Goal: Information Seeking & Learning: Learn about a topic

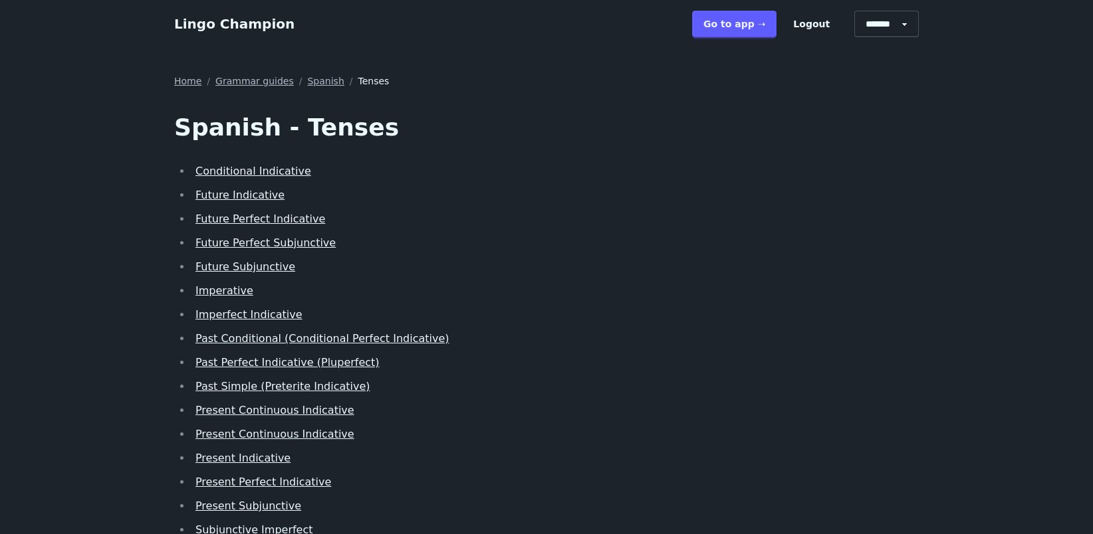
click at [281, 169] on link "Conditional Indicative" at bounding box center [253, 171] width 116 height 13
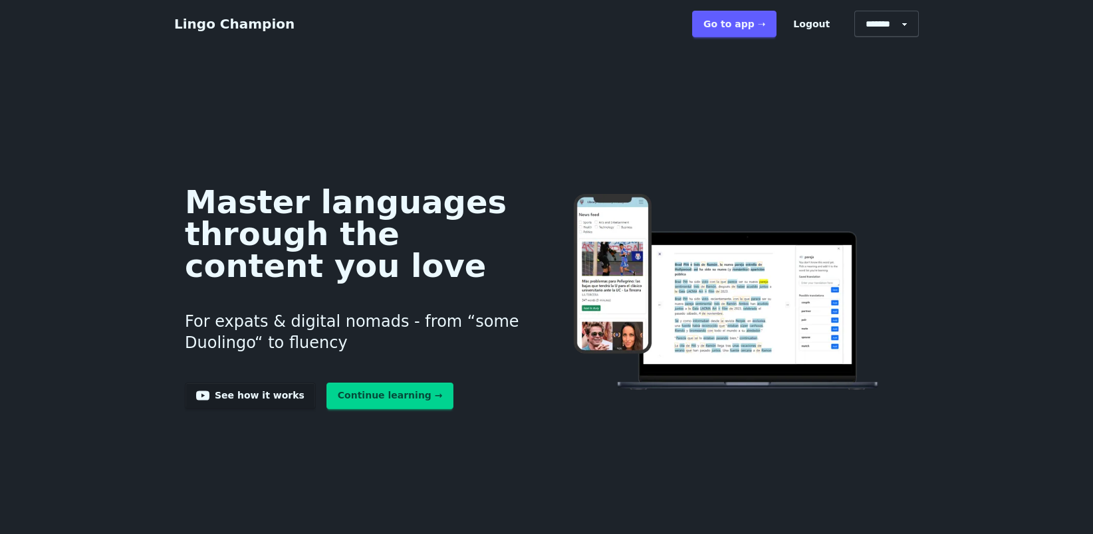
click at [744, 26] on link "Go to app ➝" at bounding box center [734, 24] width 84 height 27
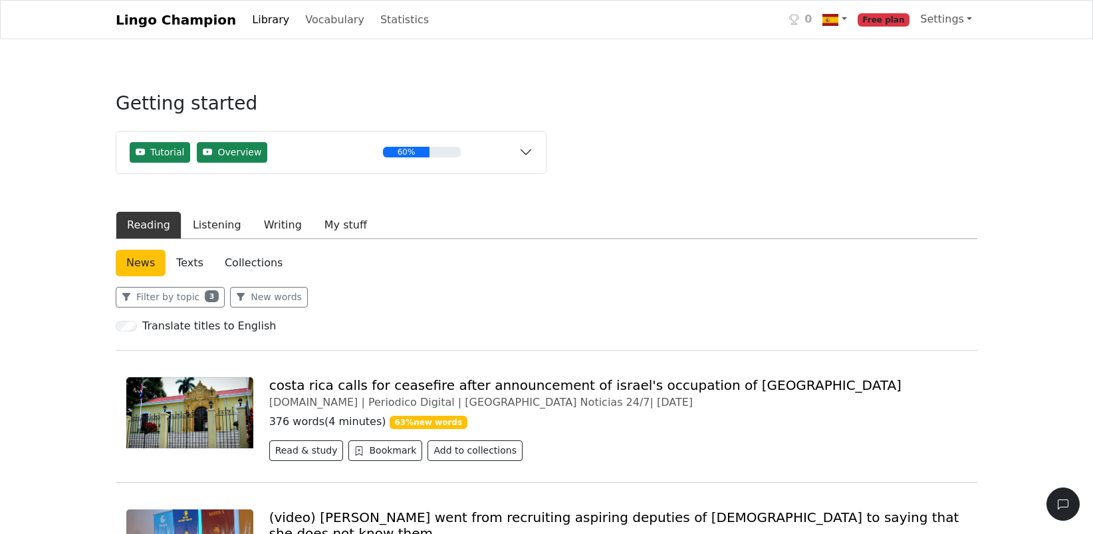
click at [253, 17] on link "Library" at bounding box center [271, 20] width 48 height 27
click at [311, 20] on link "Vocabulary" at bounding box center [335, 20] width 70 height 27
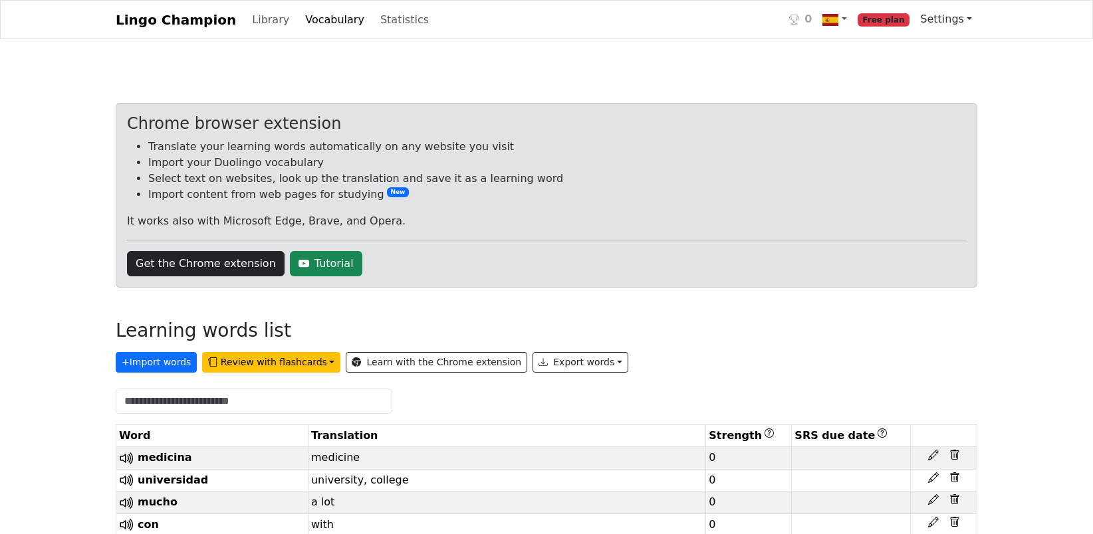
click at [938, 17] on link "Settings" at bounding box center [945, 19] width 62 height 27
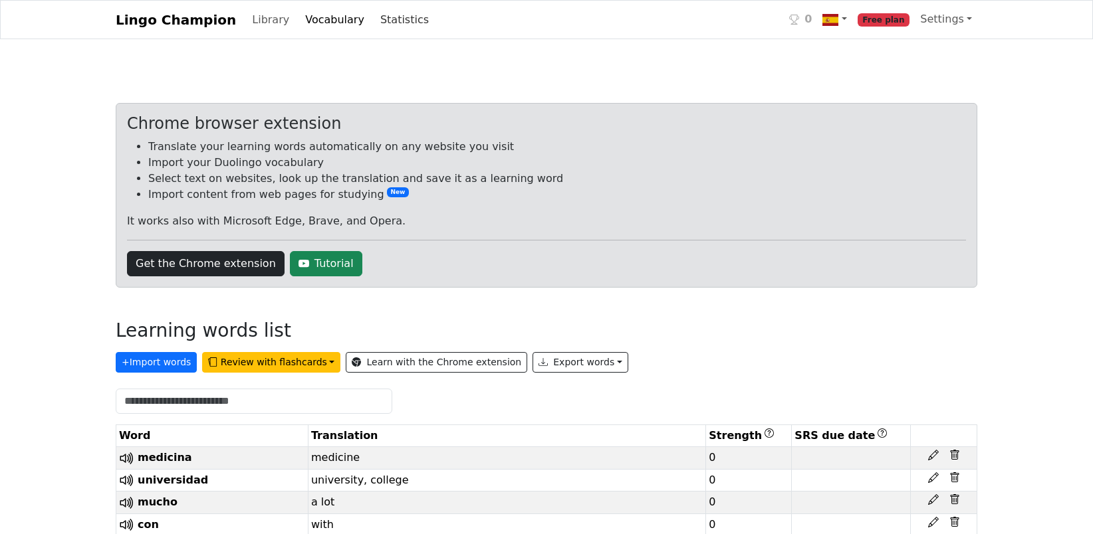
click at [380, 25] on link "Statistics" at bounding box center [404, 20] width 59 height 27
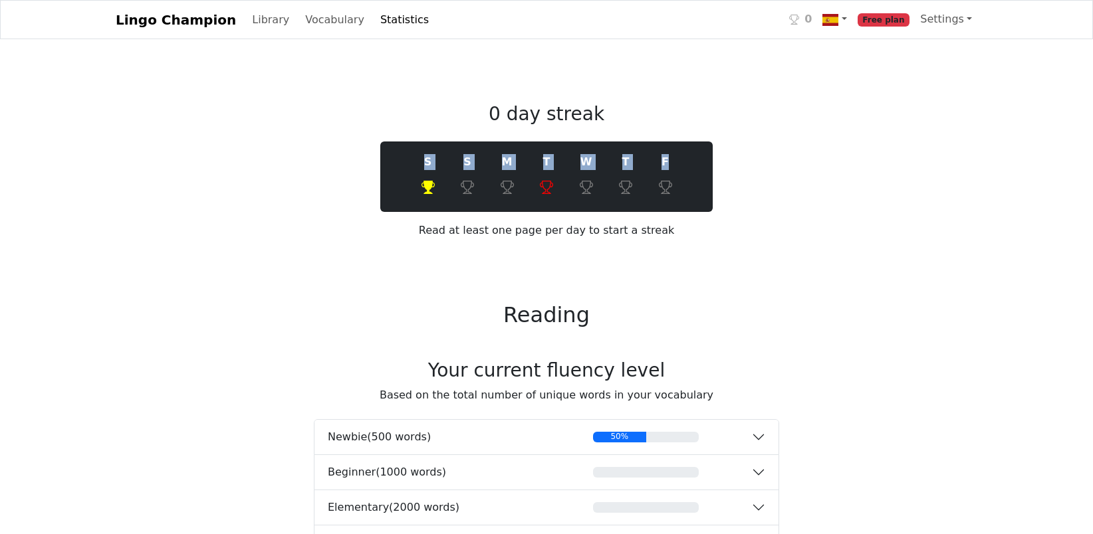
drag, startPoint x: 1090, startPoint y: 45, endPoint x: 1102, endPoint y: 141, distance: 96.5
drag, startPoint x: 1102, startPoint y: 141, endPoint x: 1024, endPoint y: 58, distance: 113.8
click at [143, 19] on link "Lingo Champion" at bounding box center [176, 20] width 120 height 27
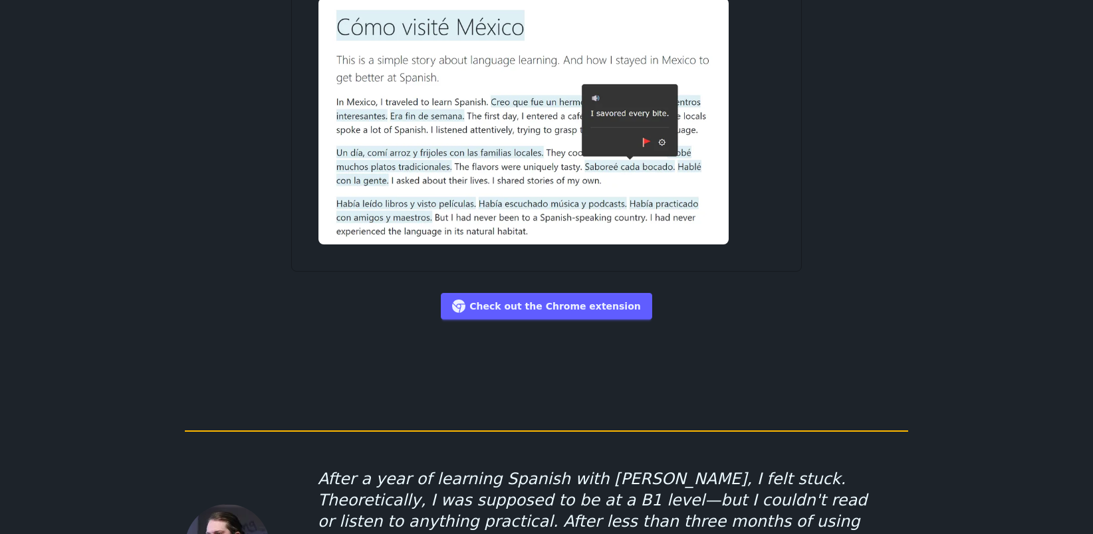
scroll to position [7402, 0]
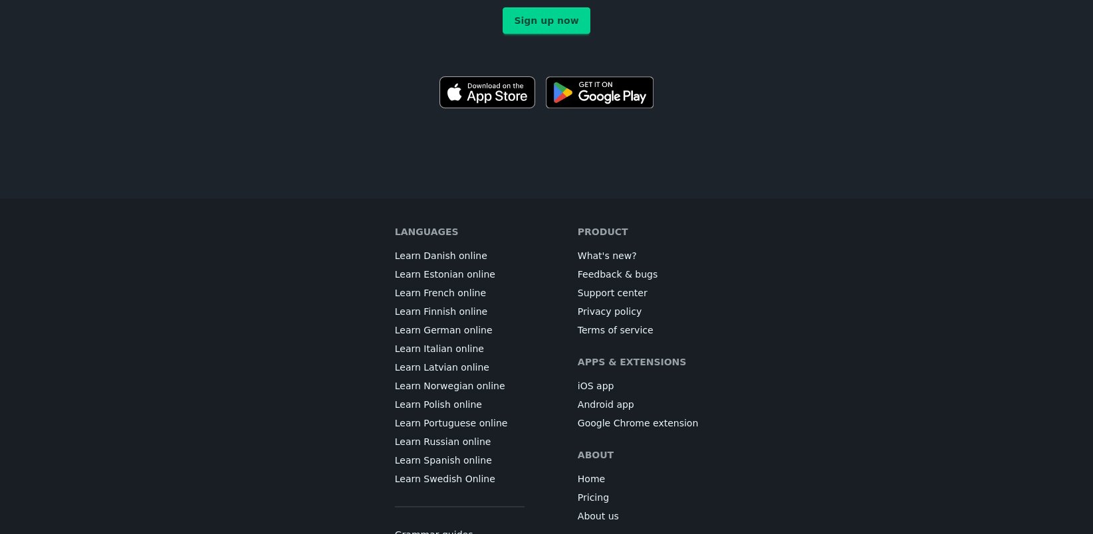
click at [461, 528] on link "Grammar guides" at bounding box center [434, 534] width 78 height 13
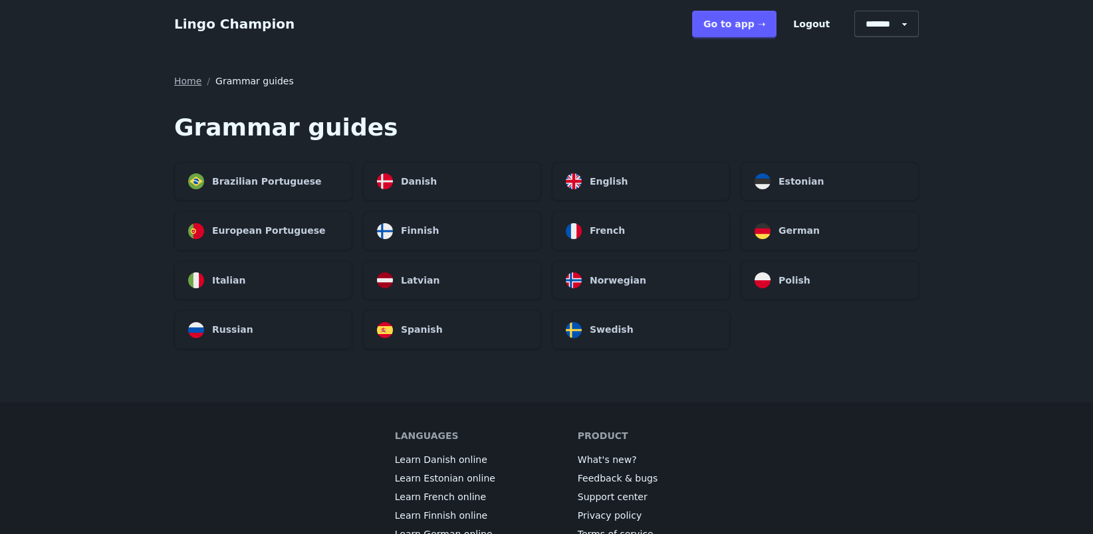
click at [468, 335] on div "Spanish" at bounding box center [452, 330] width 177 height 38
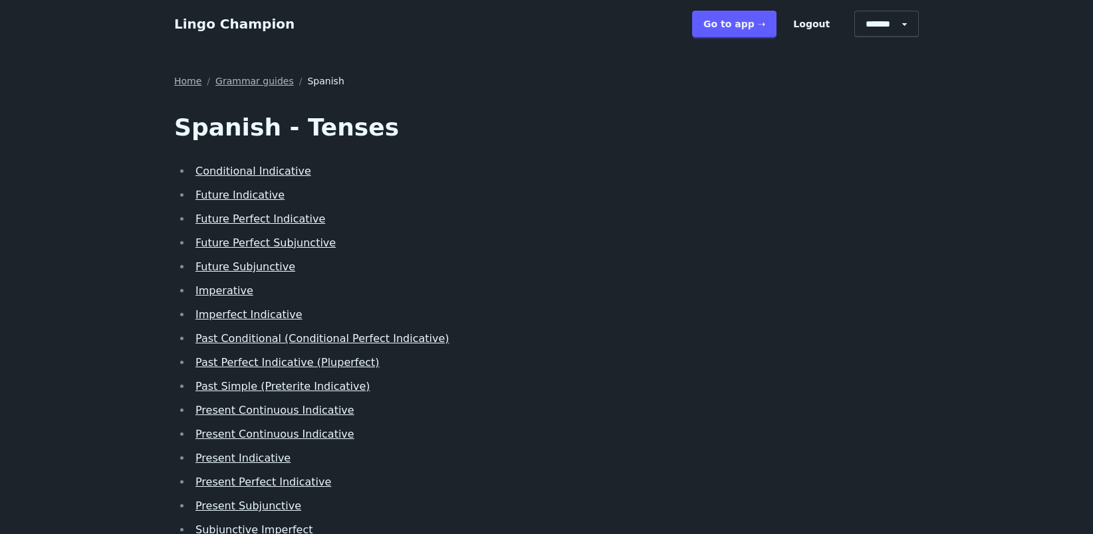
click at [231, 193] on link "Future Indicative" at bounding box center [239, 195] width 89 height 13
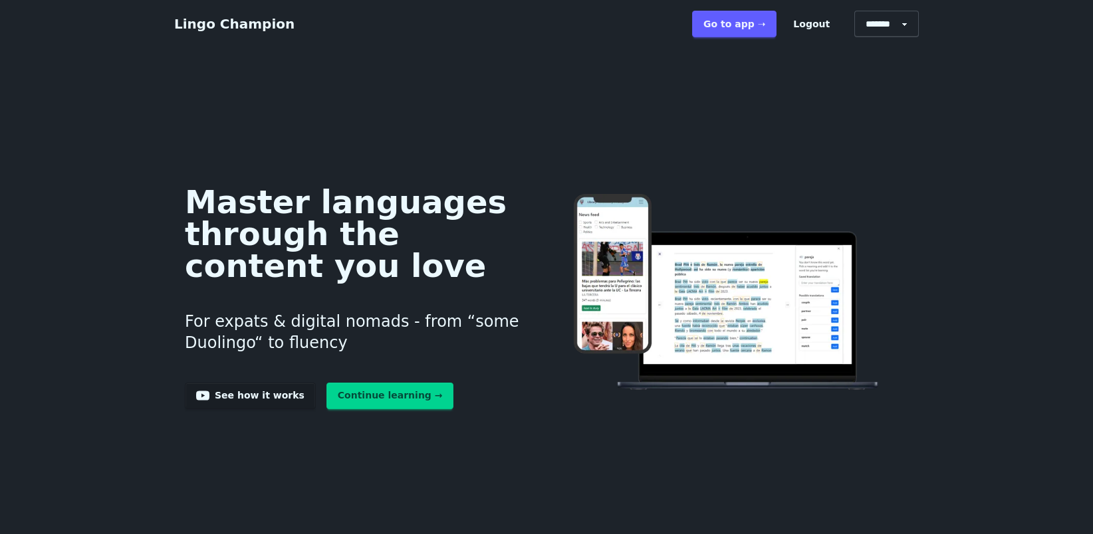
click at [813, 16] on button "Logout" at bounding box center [811, 24] width 59 height 27
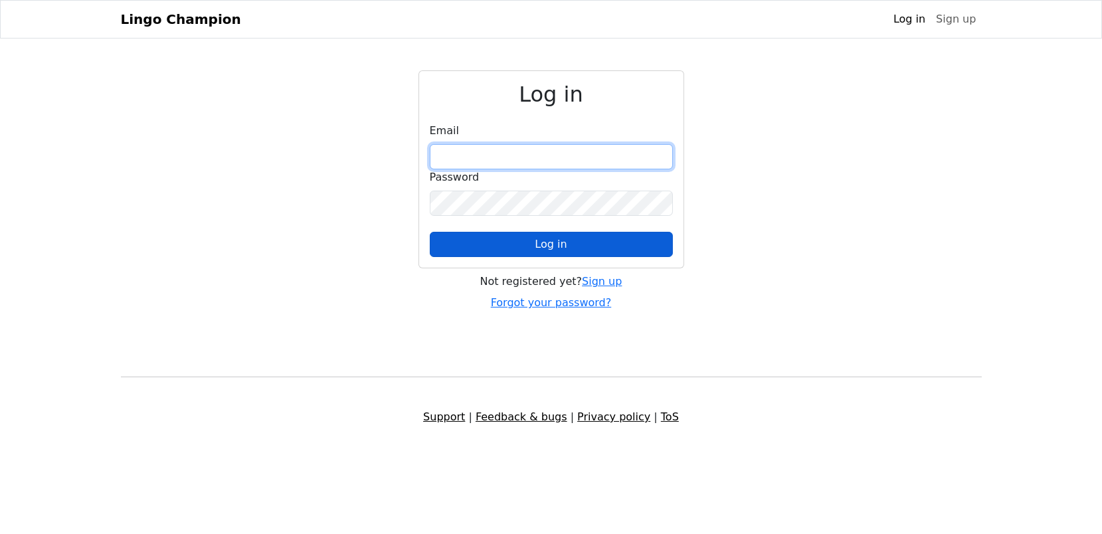
type input "**********"
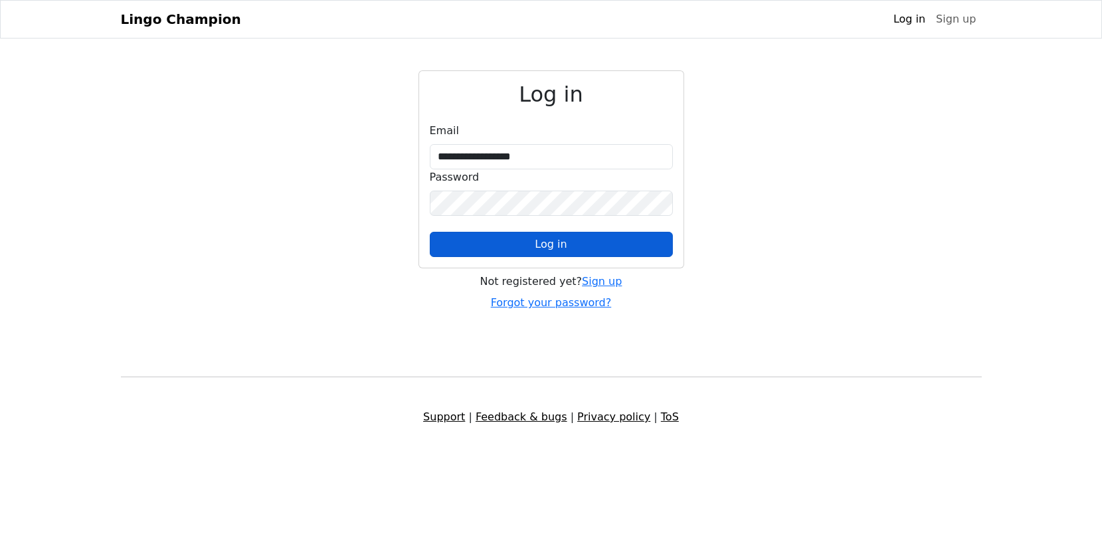
click at [615, 240] on button "Log in" at bounding box center [551, 244] width 243 height 25
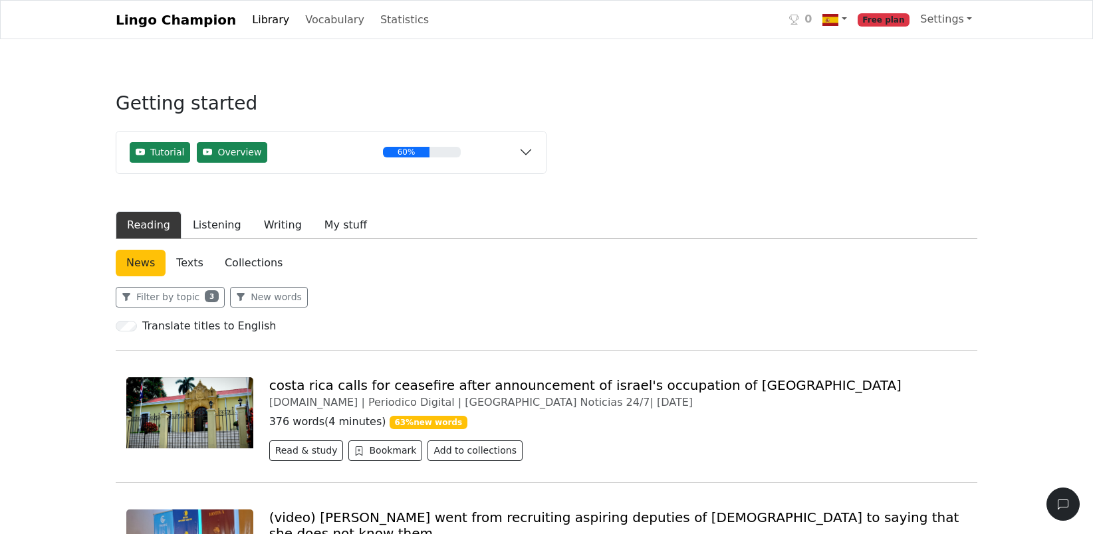
click at [183, 22] on link "Lingo Champion" at bounding box center [176, 20] width 120 height 27
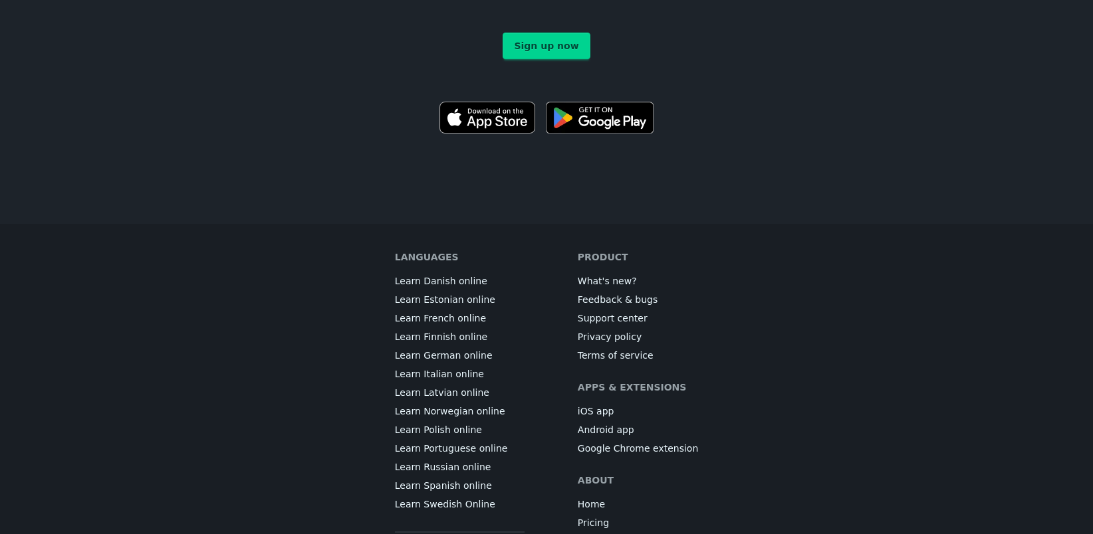
scroll to position [7402, 0]
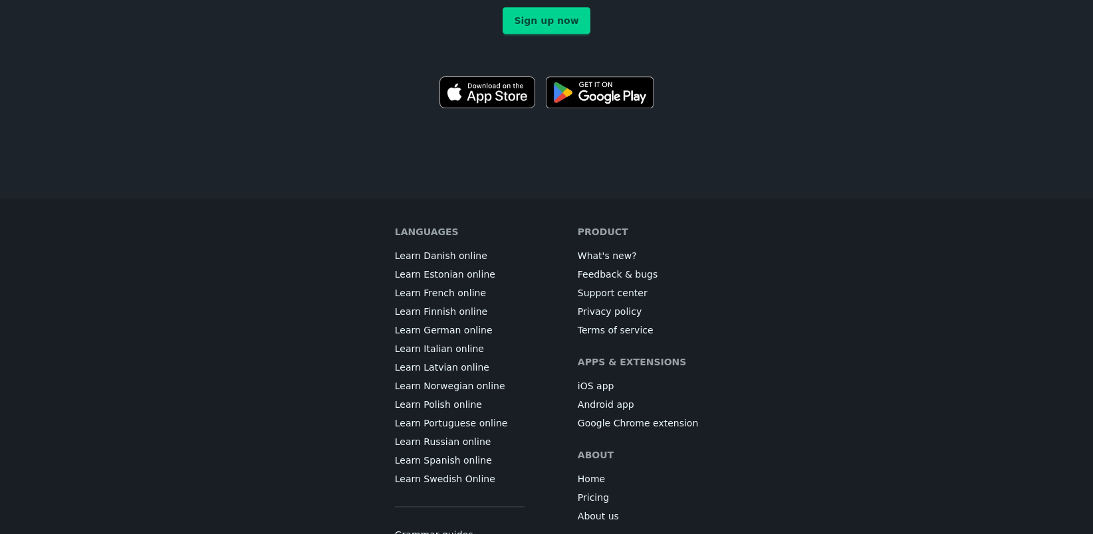
click at [423, 528] on link "Grammar guides" at bounding box center [434, 534] width 78 height 13
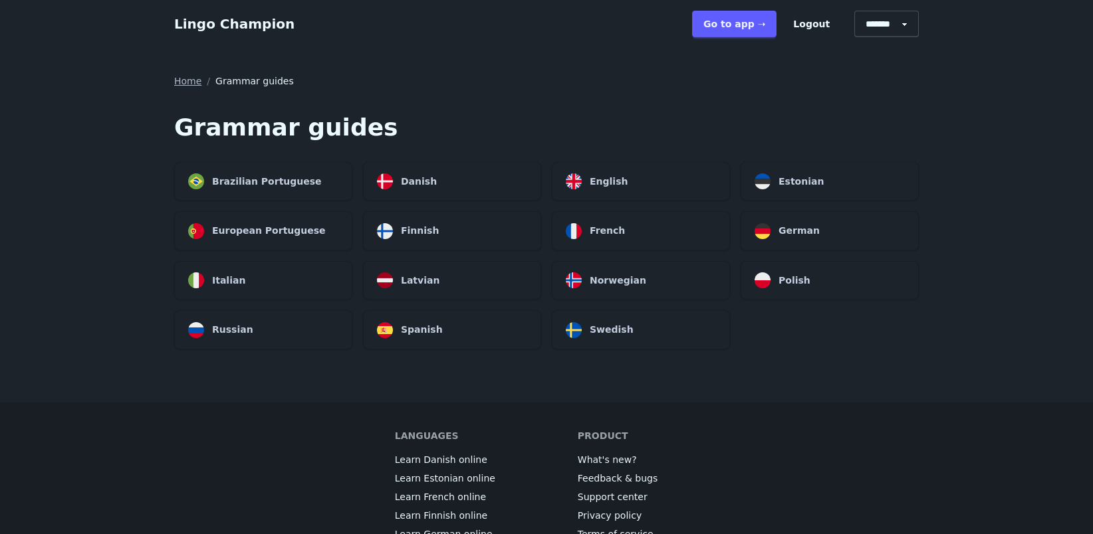
click at [496, 343] on div "Spanish" at bounding box center [452, 330] width 177 height 38
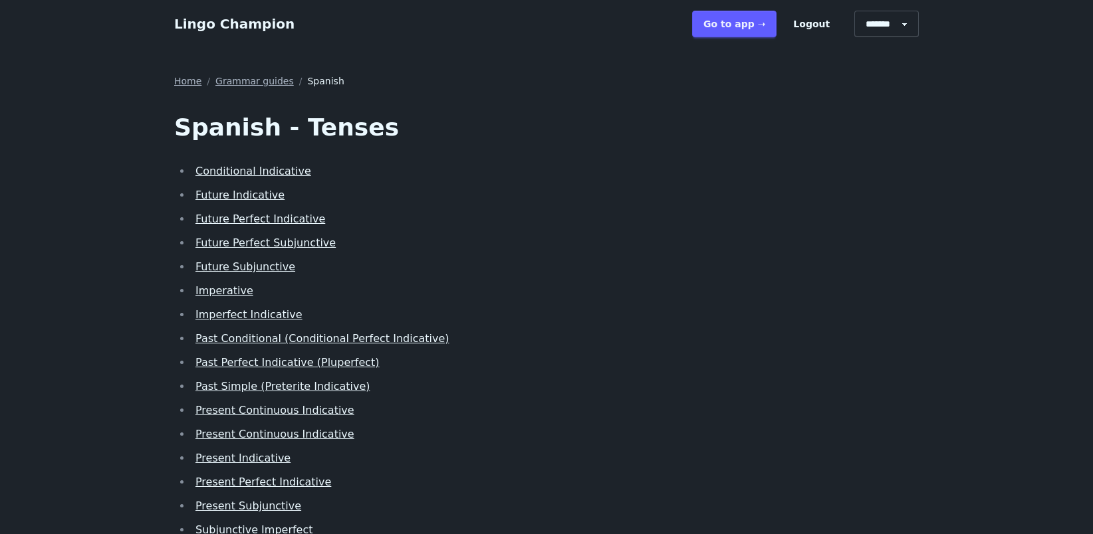
click at [229, 199] on link "Future Indicative" at bounding box center [239, 195] width 89 height 13
click at [274, 478] on link "Present Perfect Indicative" at bounding box center [263, 482] width 136 height 13
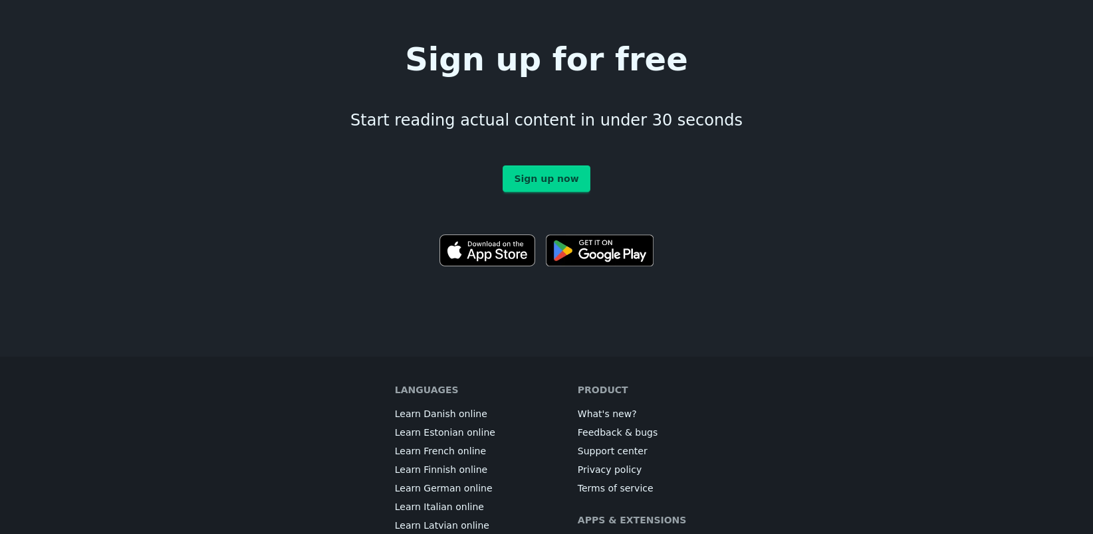
scroll to position [7402, 0]
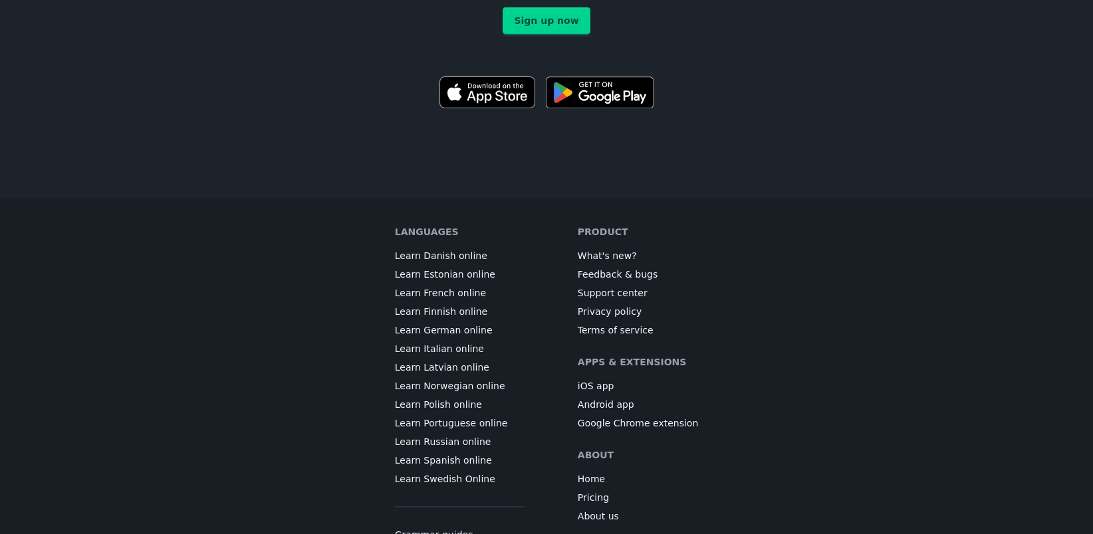
click at [446, 528] on link "Grammar guides" at bounding box center [434, 534] width 78 height 13
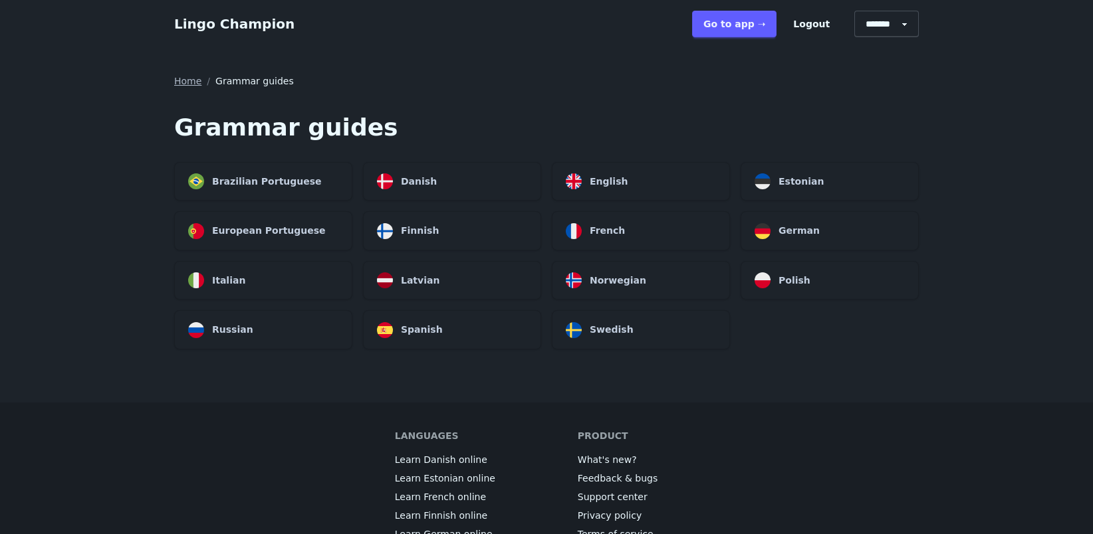
click at [474, 327] on div "Spanish" at bounding box center [452, 330] width 177 height 38
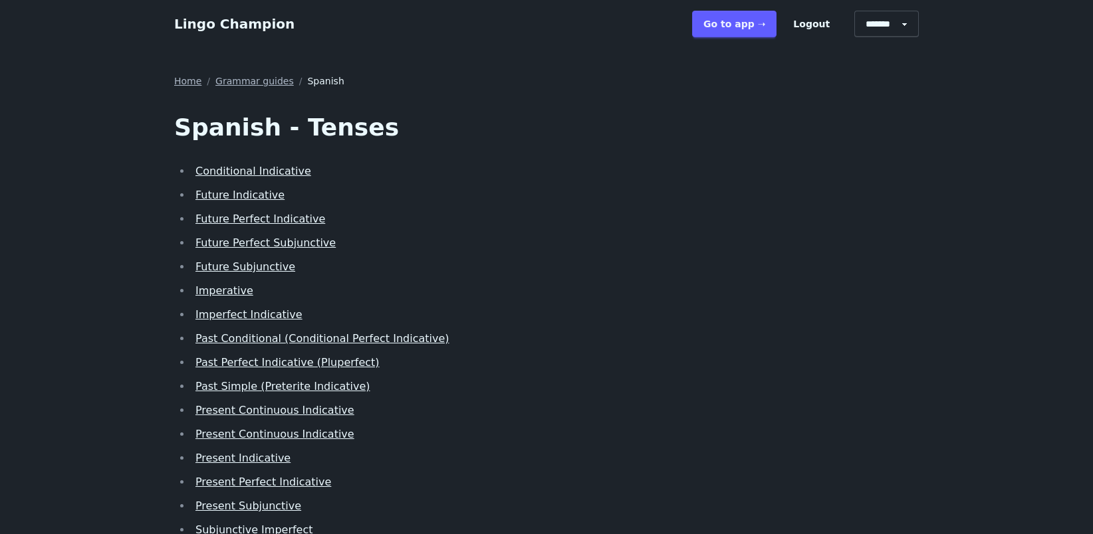
click at [309, 482] on link "Present Perfect Indicative" at bounding box center [263, 482] width 136 height 13
